Goal: Task Accomplishment & Management: Manage account settings

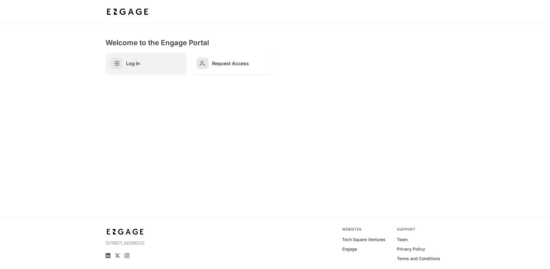
click at [148, 61] on h2 "Log In" at bounding box center [154, 63] width 56 height 6
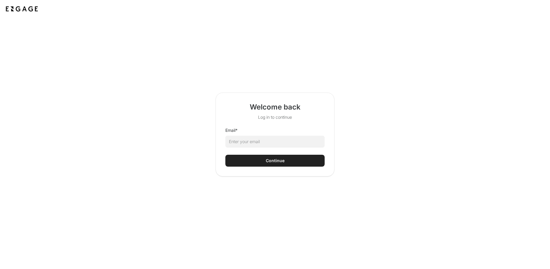
click at [254, 149] on html "Welcome back Log in to continue Email * Continue" at bounding box center [275, 134] width 550 height 269
click at [254, 135] on html "Welcome back Log in to continue Email * Continue" at bounding box center [275, 134] width 550 height 269
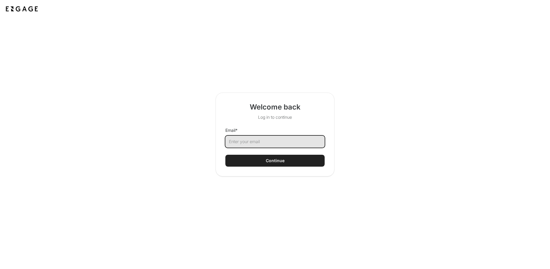
click at [254, 142] on input "Email *" at bounding box center [274, 141] width 99 height 12
type input "[EMAIL_ADDRESS][DOMAIN_NAME]"
click at [258, 161] on button "Continue" at bounding box center [274, 160] width 99 height 12
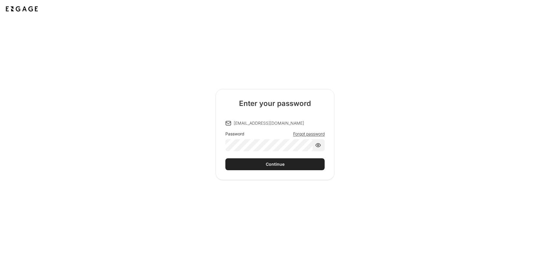
click at [275, 164] on div "Continue" at bounding box center [275, 164] width 19 height 6
